Goal: Task Accomplishment & Management: Use online tool/utility

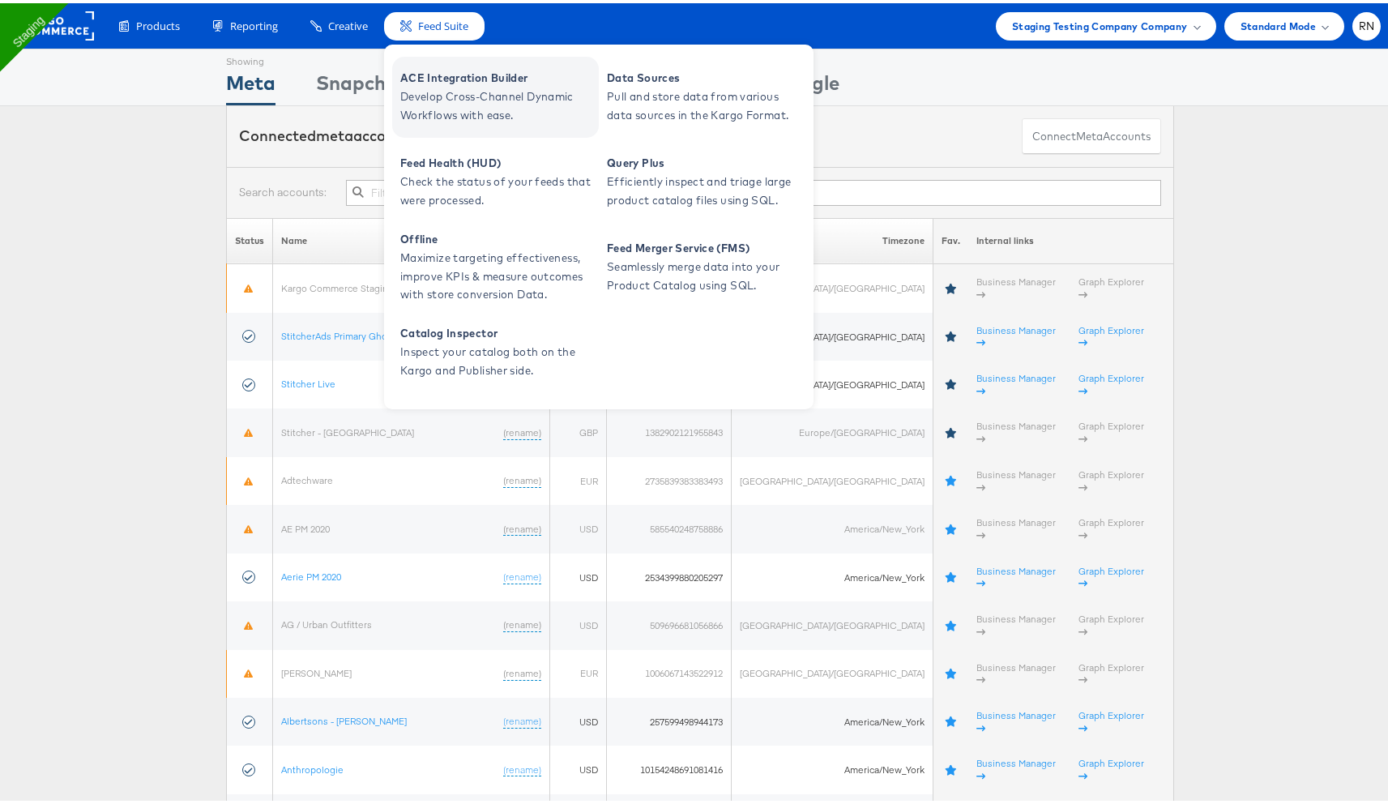
click at [488, 89] on span "Develop Cross-Channel Dynamic Workflows with ease." at bounding box center [497, 102] width 195 height 37
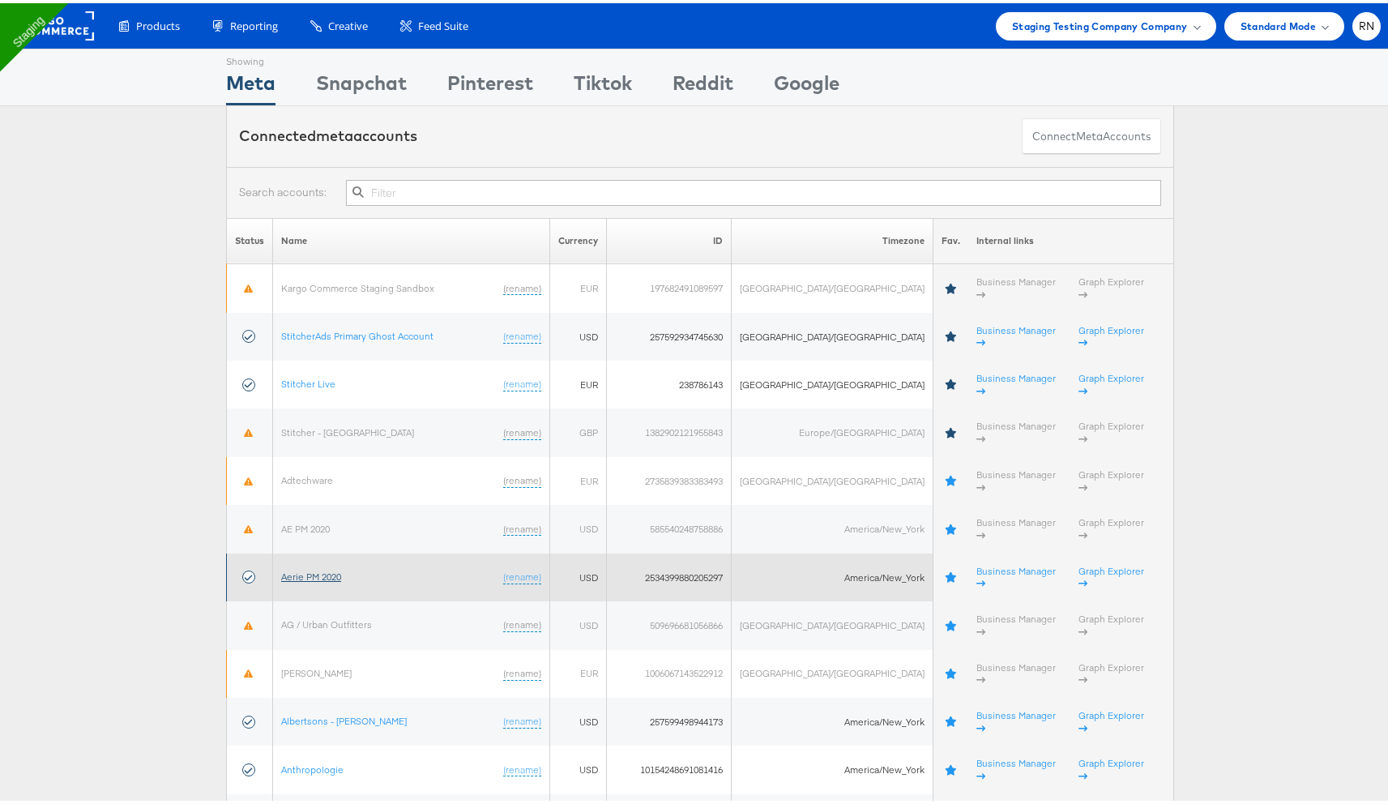
click at [312, 567] on link "Aerie PM 2020" at bounding box center [311, 573] width 60 height 12
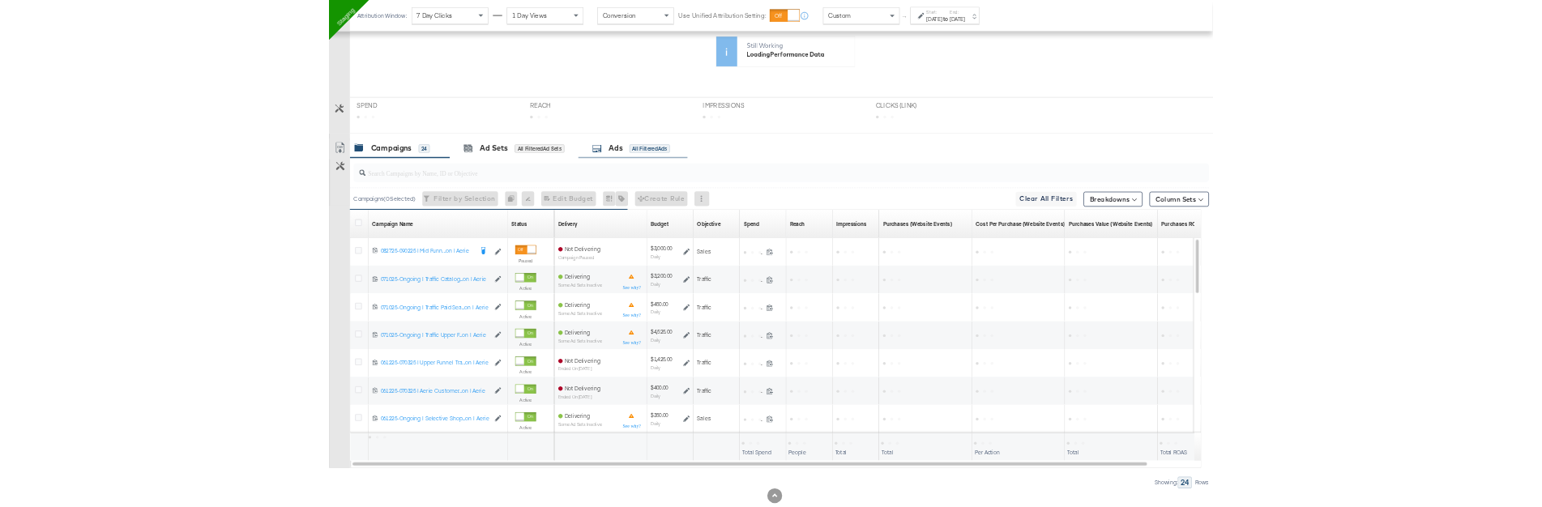
scroll to position [397, 0]
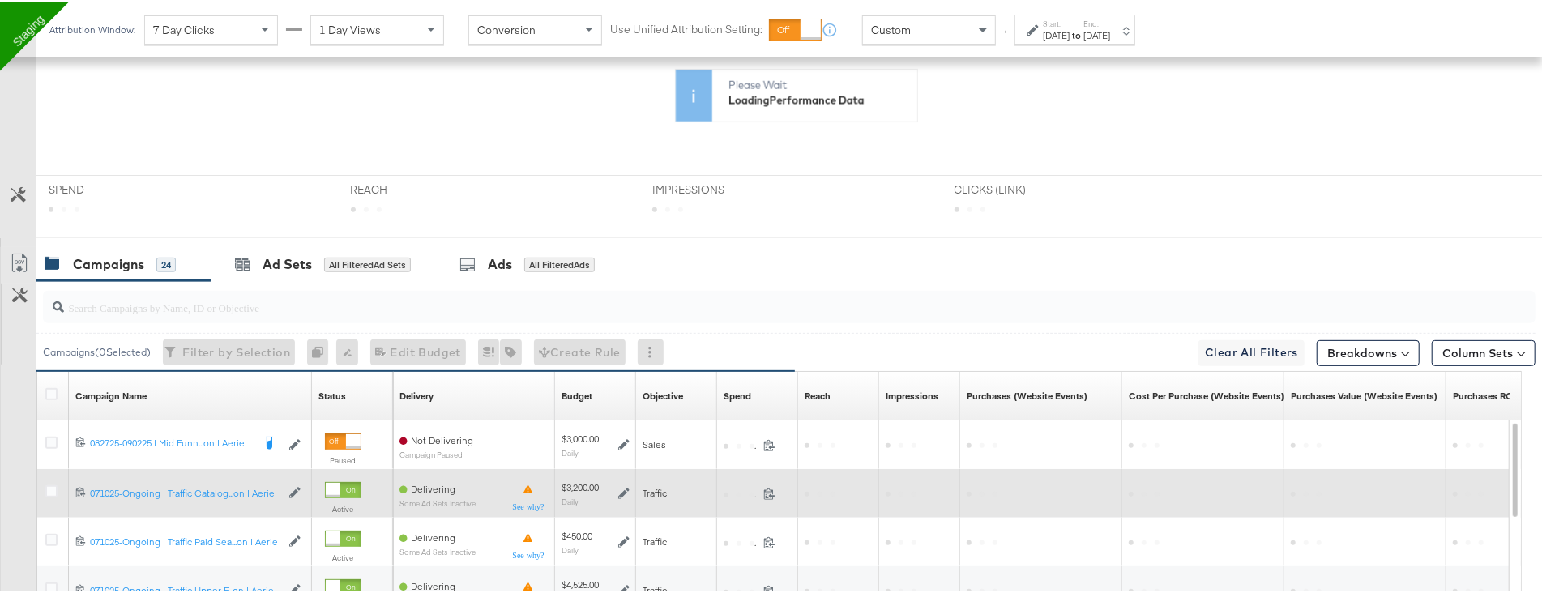
click at [912, 485] on span at bounding box center [901, 491] width 31 height 12
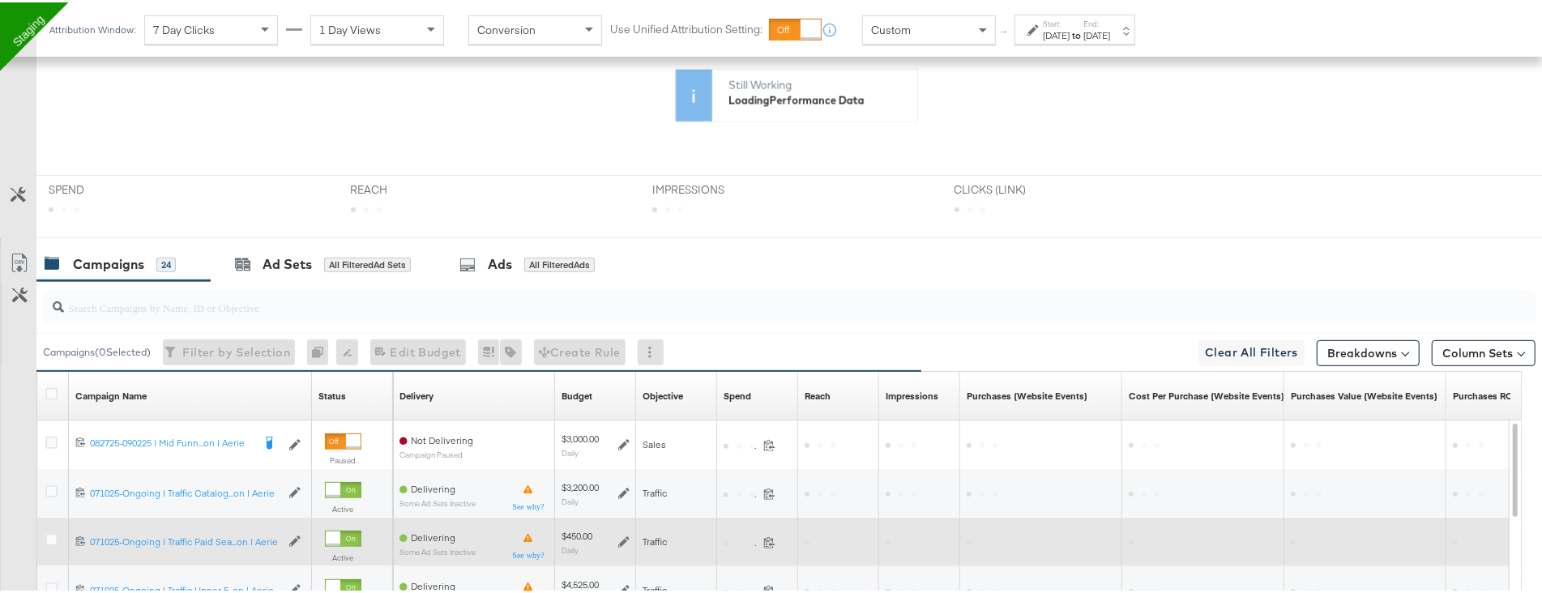
click at [930, 533] on div at bounding box center [920, 539] width 68 height 13
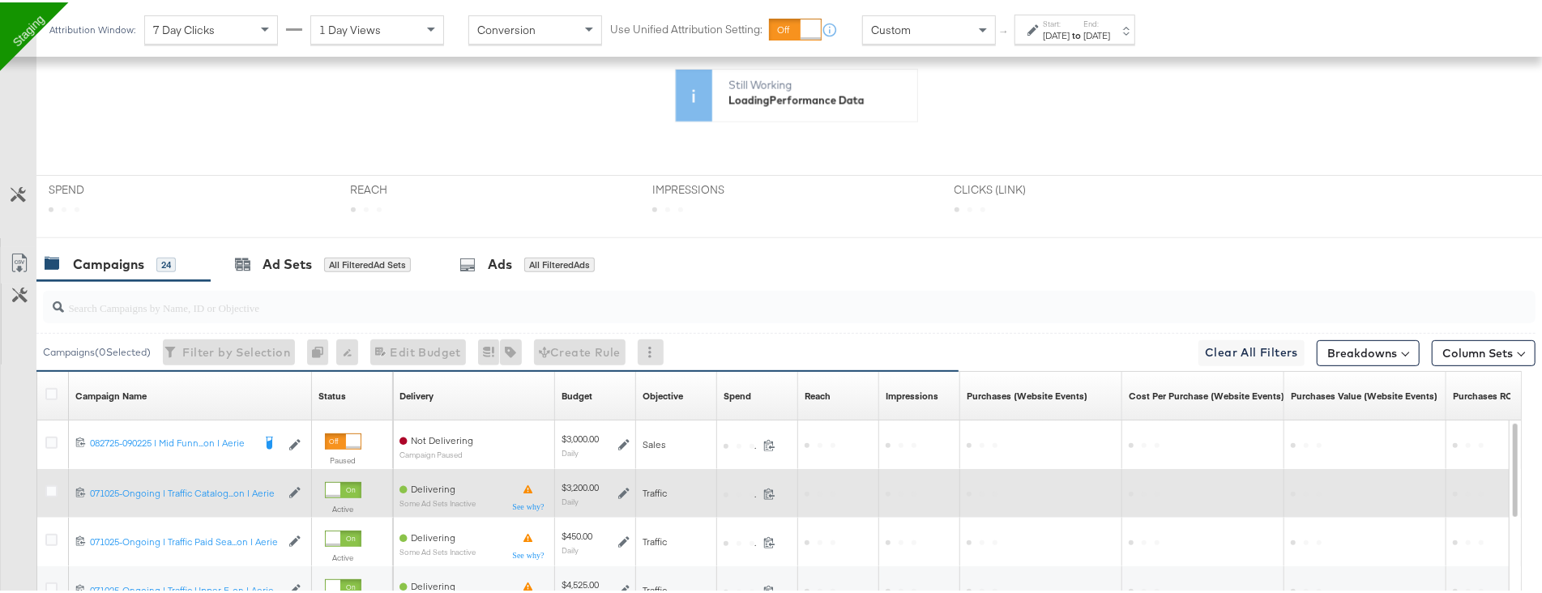
click at [982, 499] on div at bounding box center [1041, 491] width 162 height 26
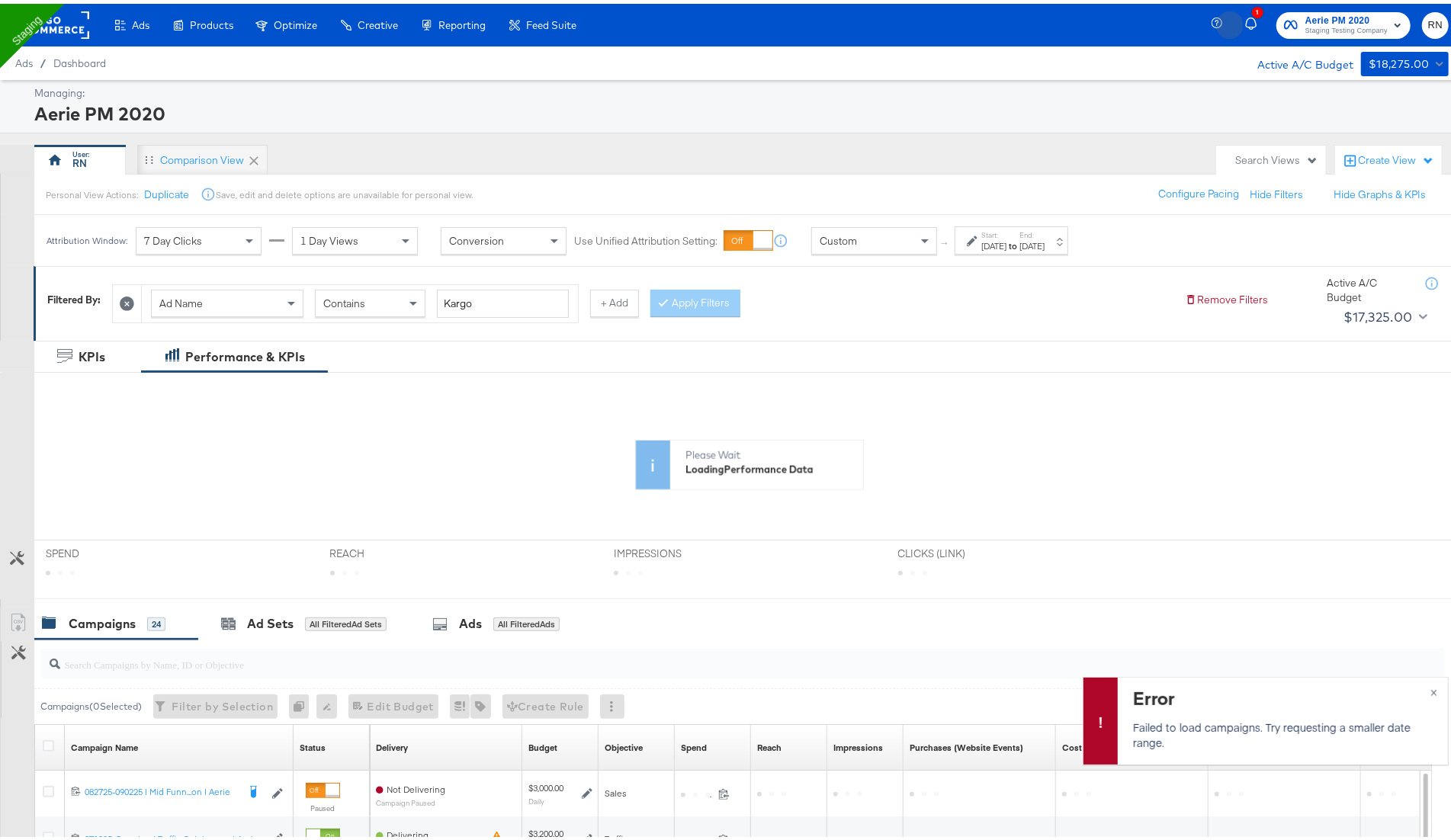
scroll to position [401, 0]
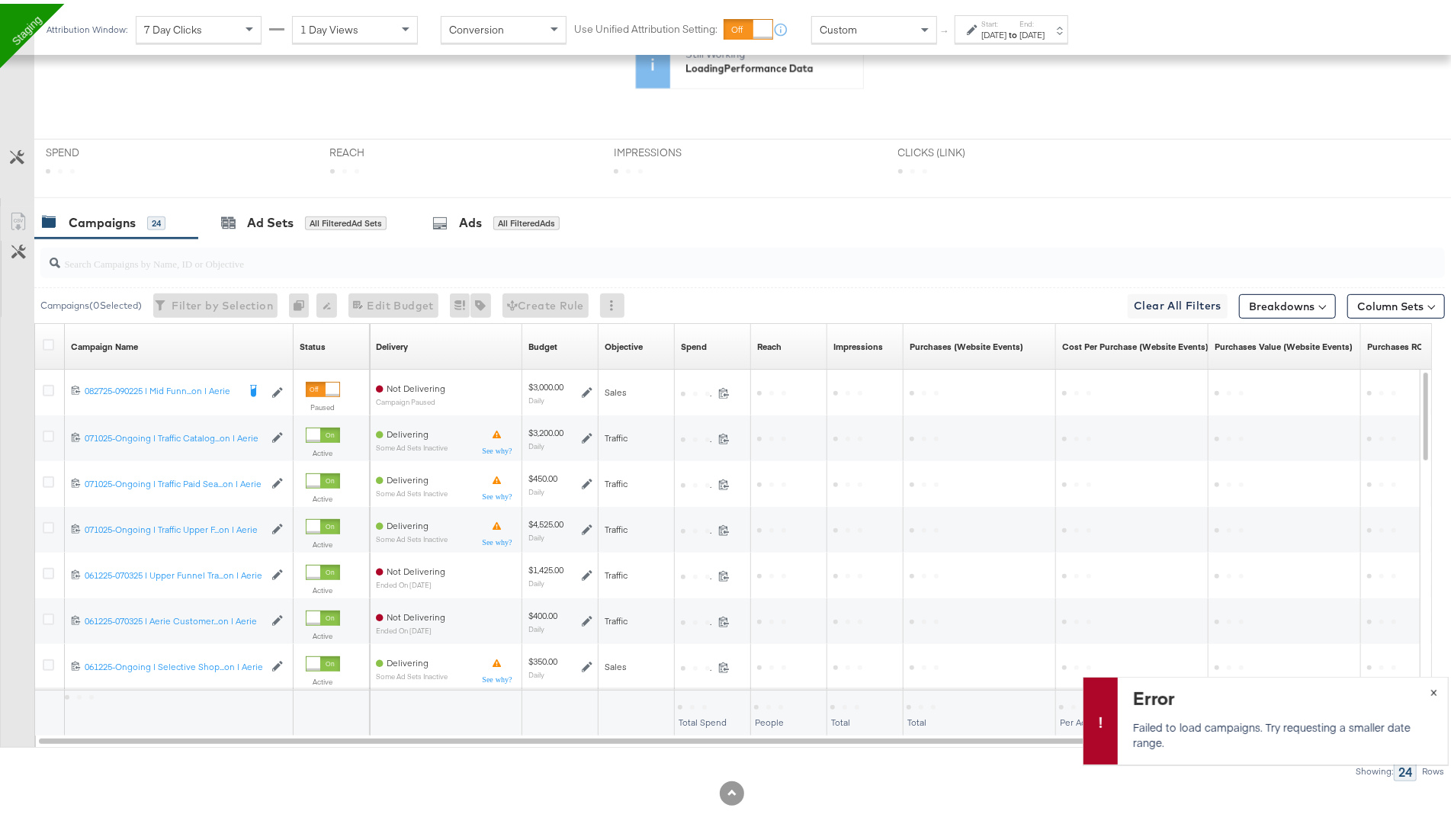
click at [1422, 687] on button "×" at bounding box center [1434, 687] width 28 height 27
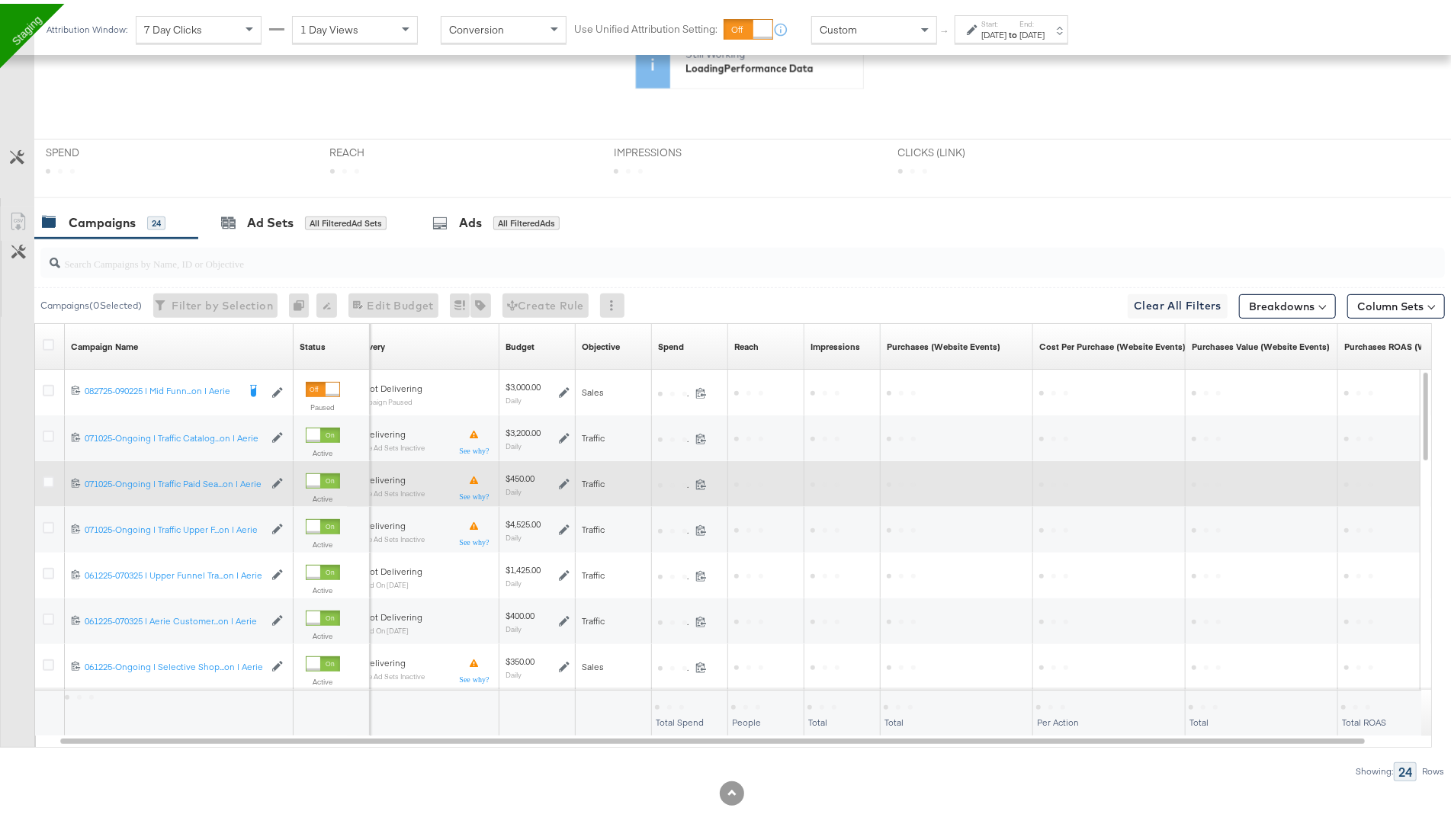
scroll to position [0, 0]
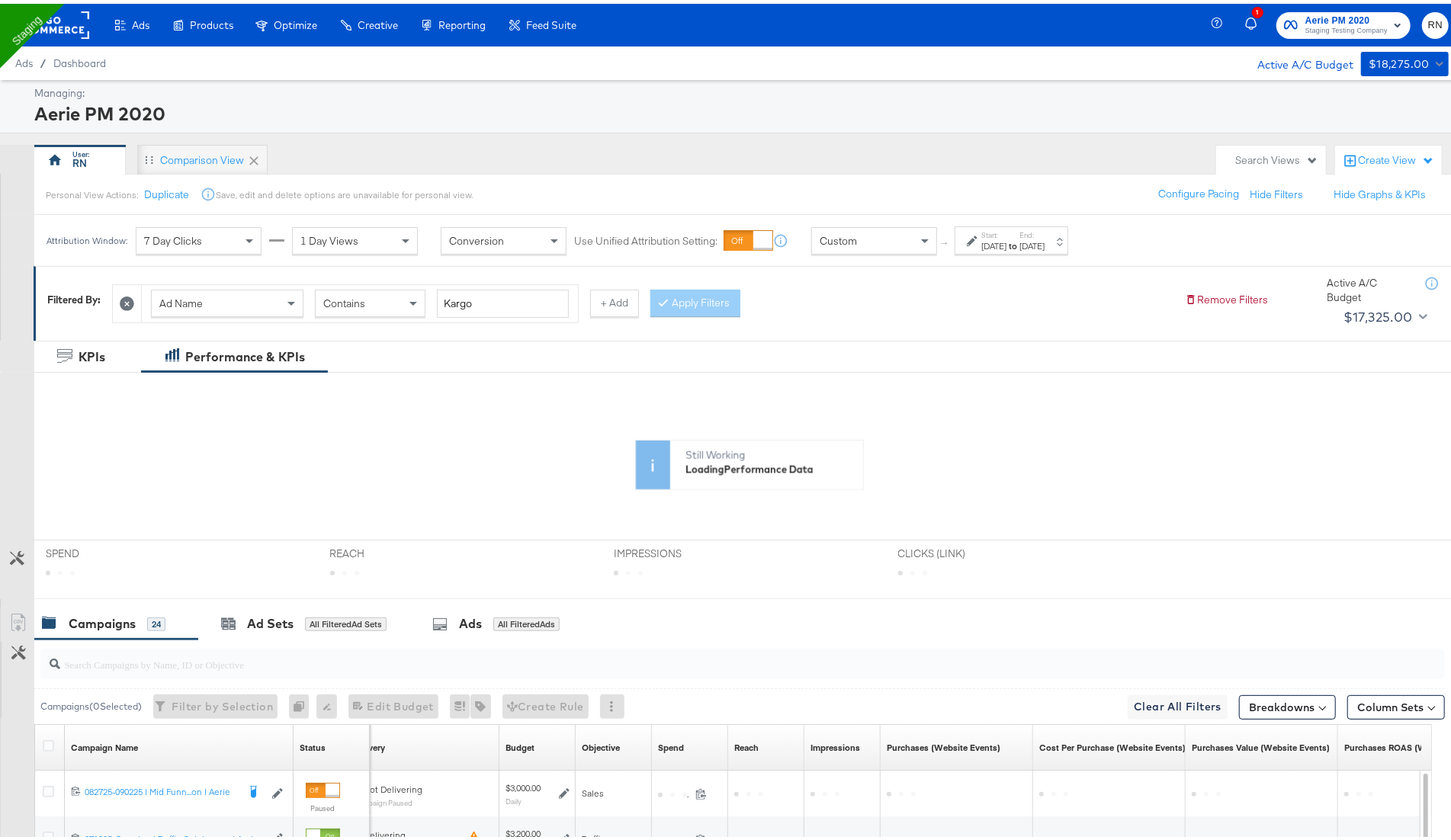
click at [67, 30] on rect at bounding box center [54, 21] width 71 height 27
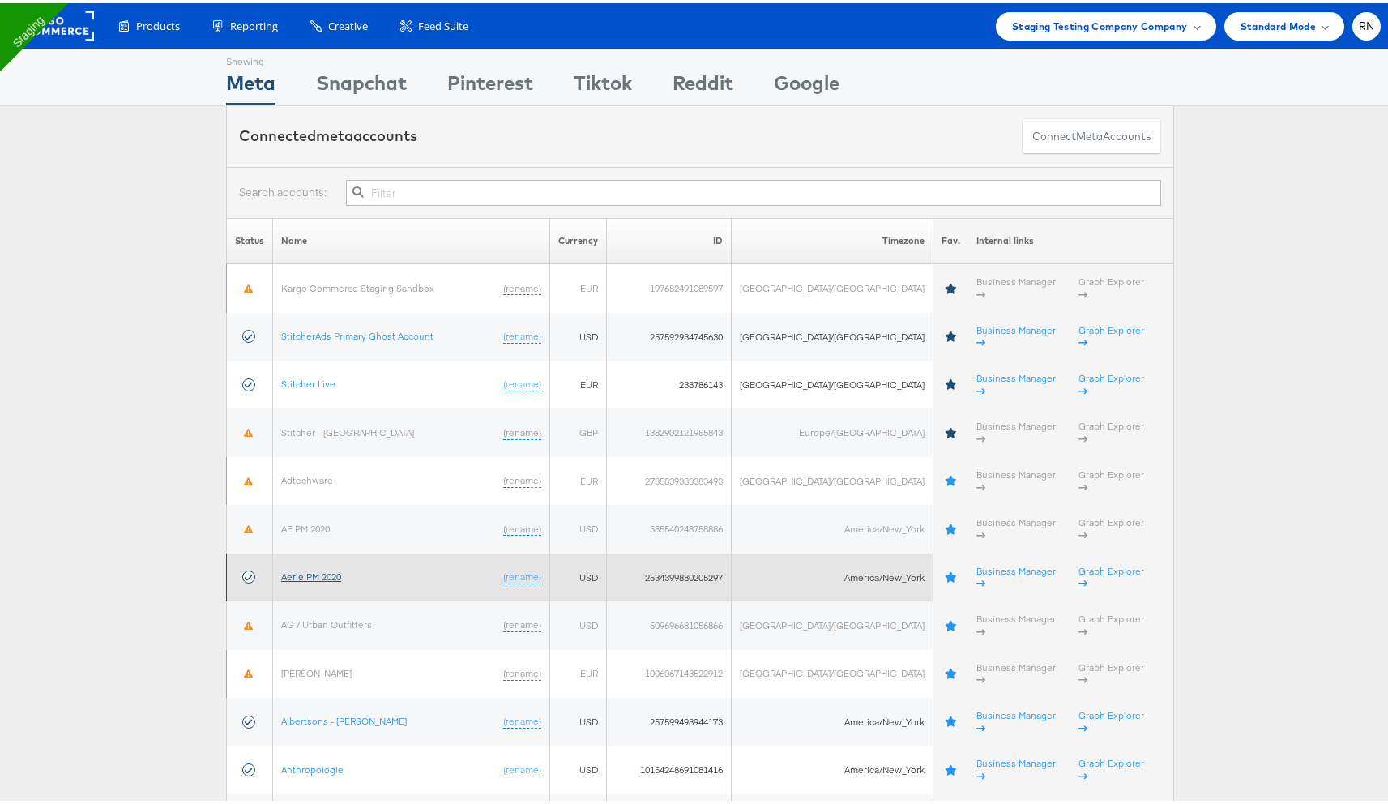
click at [318, 567] on link "Aerie PM 2020" at bounding box center [311, 573] width 60 height 12
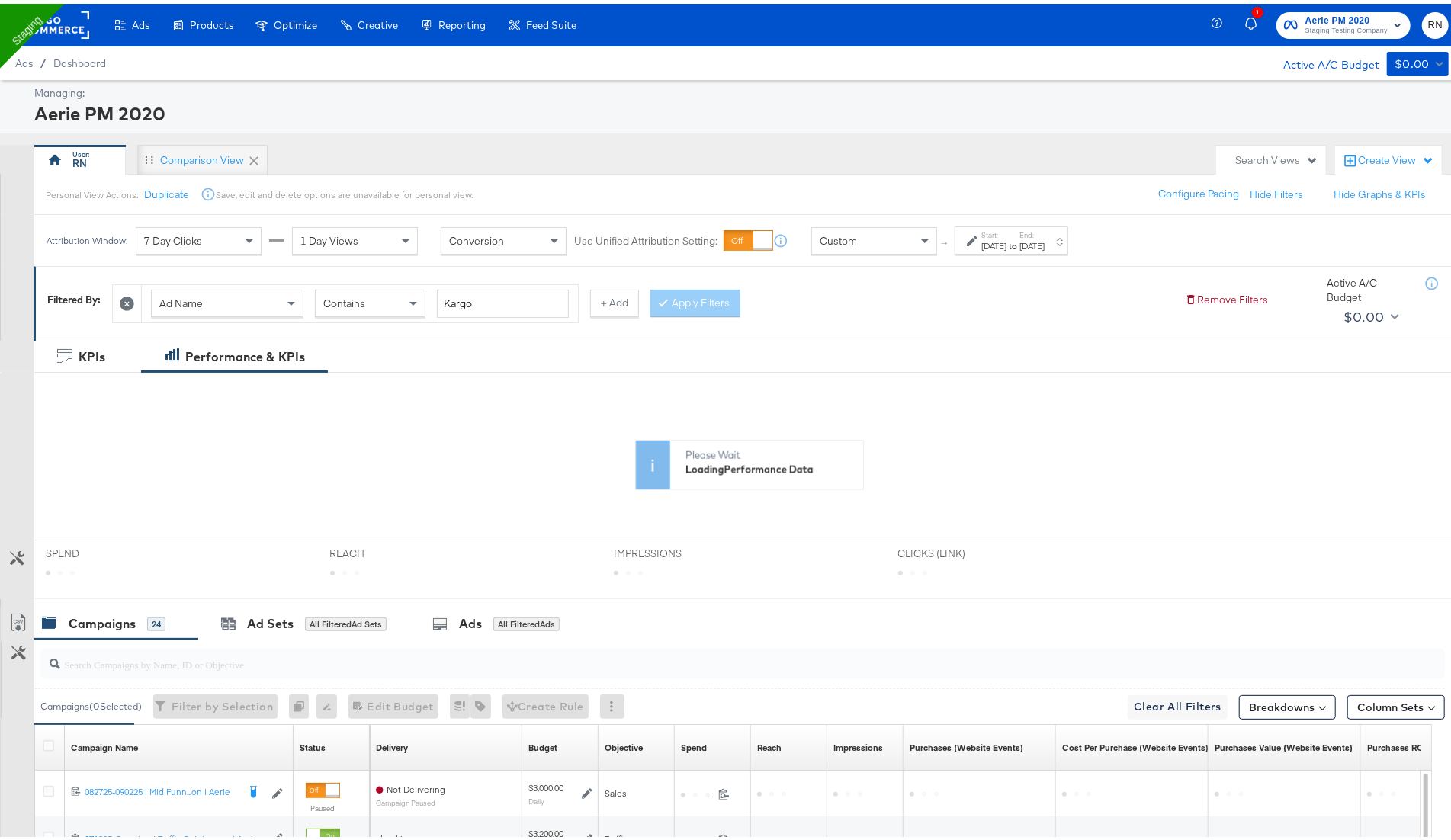
click at [1007, 240] on div "Jan 1st 2025" at bounding box center [994, 242] width 25 height 12
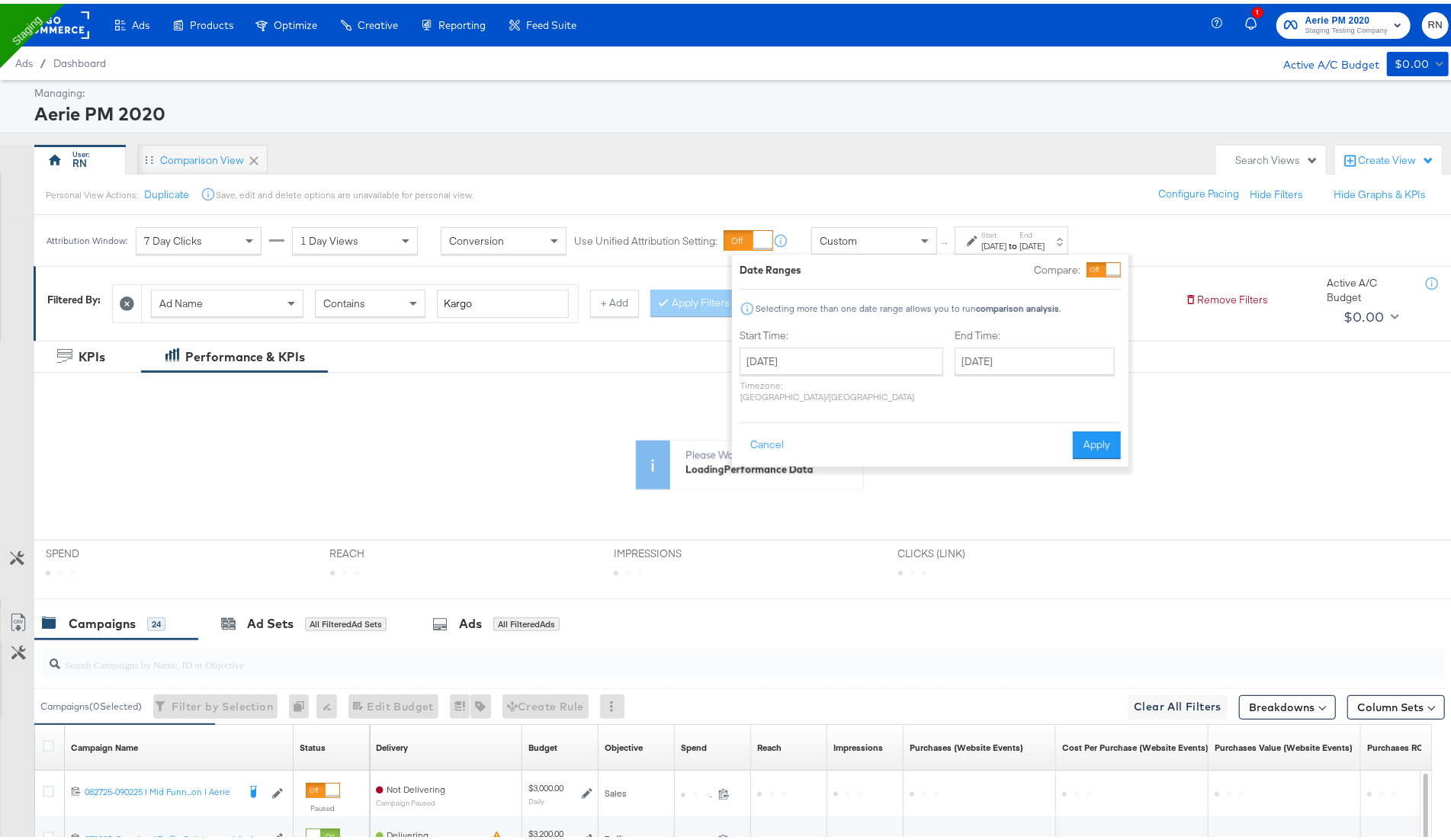
click at [1052, 138] on div "Managing: Aerie PM 2020 RN Comparison View Search Views Create View Personal Vi…" at bounding box center [732, 660] width 1464 height 1168
click at [1100, 434] on button "Apply" at bounding box center [1096, 441] width 48 height 27
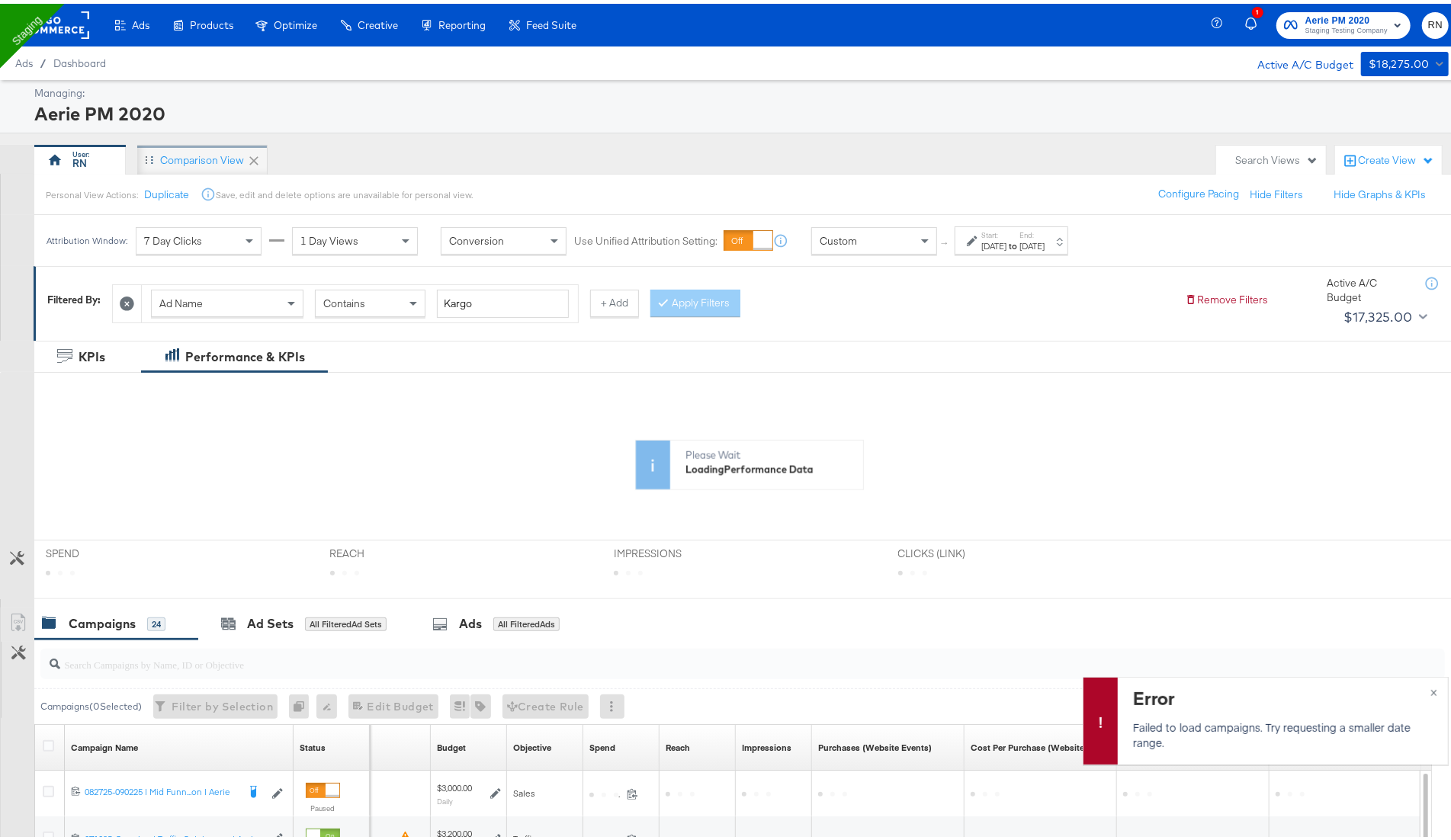
click at [196, 151] on div "Comparison View" at bounding box center [201, 156] width 84 height 14
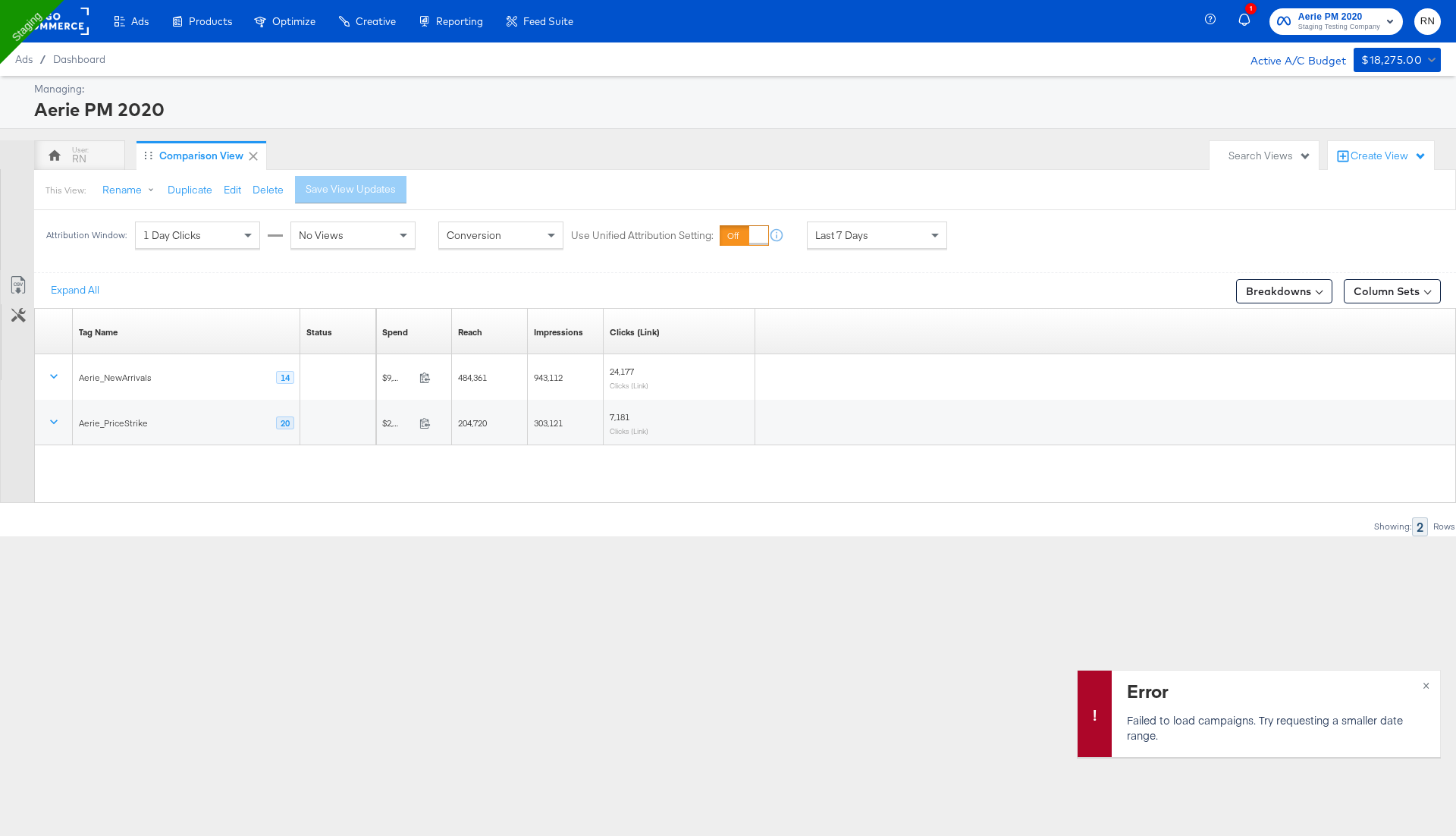
click at [58, 28] on rect at bounding box center [53, 21] width 70 height 27
